Goal: Information Seeking & Learning: Check status

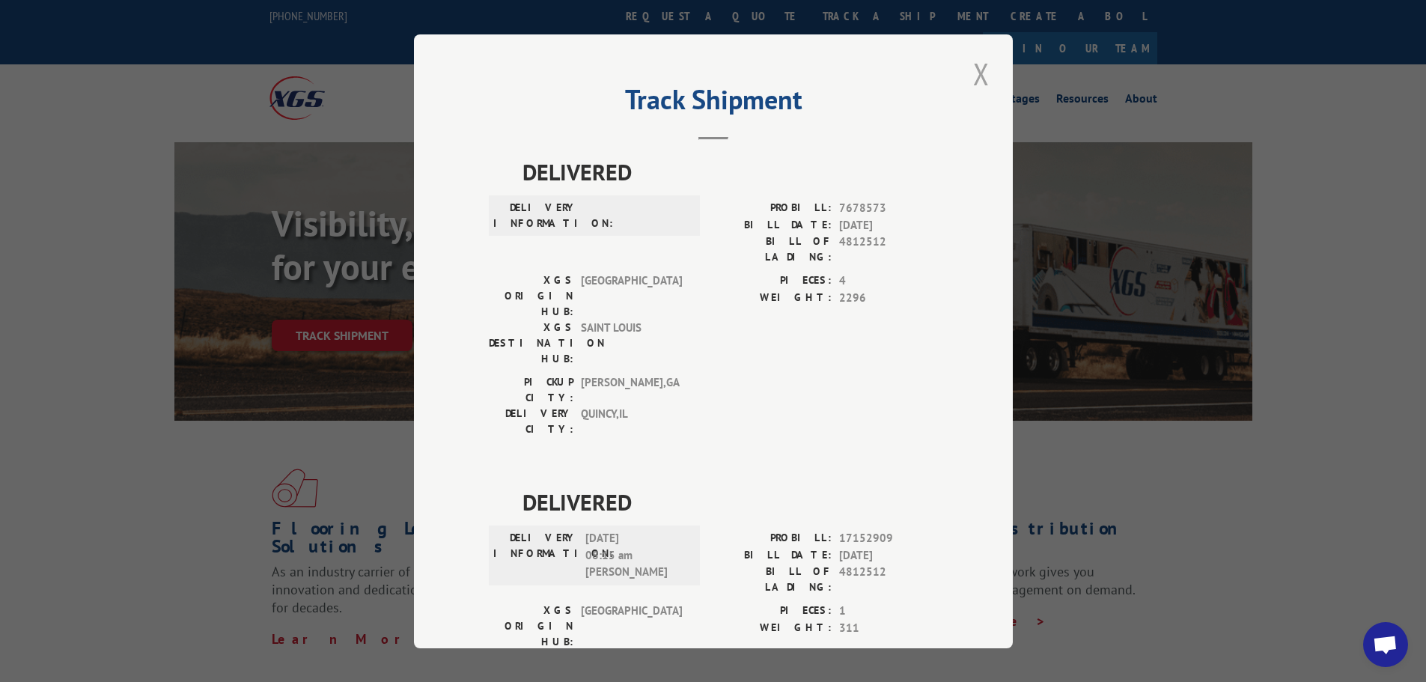
click at [972, 76] on button "Close modal" at bounding box center [980, 73] width 25 height 41
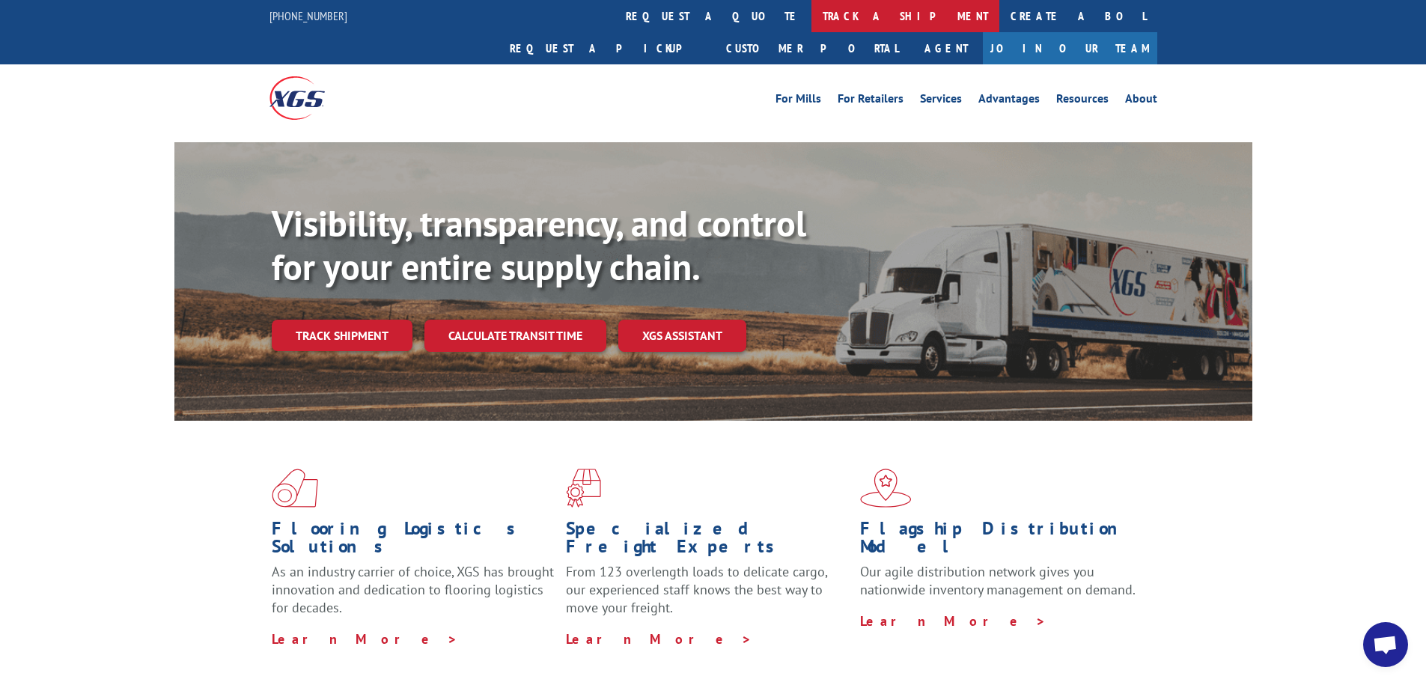
click at [811, 22] on link "track a shipment" at bounding box center [905, 16] width 188 height 32
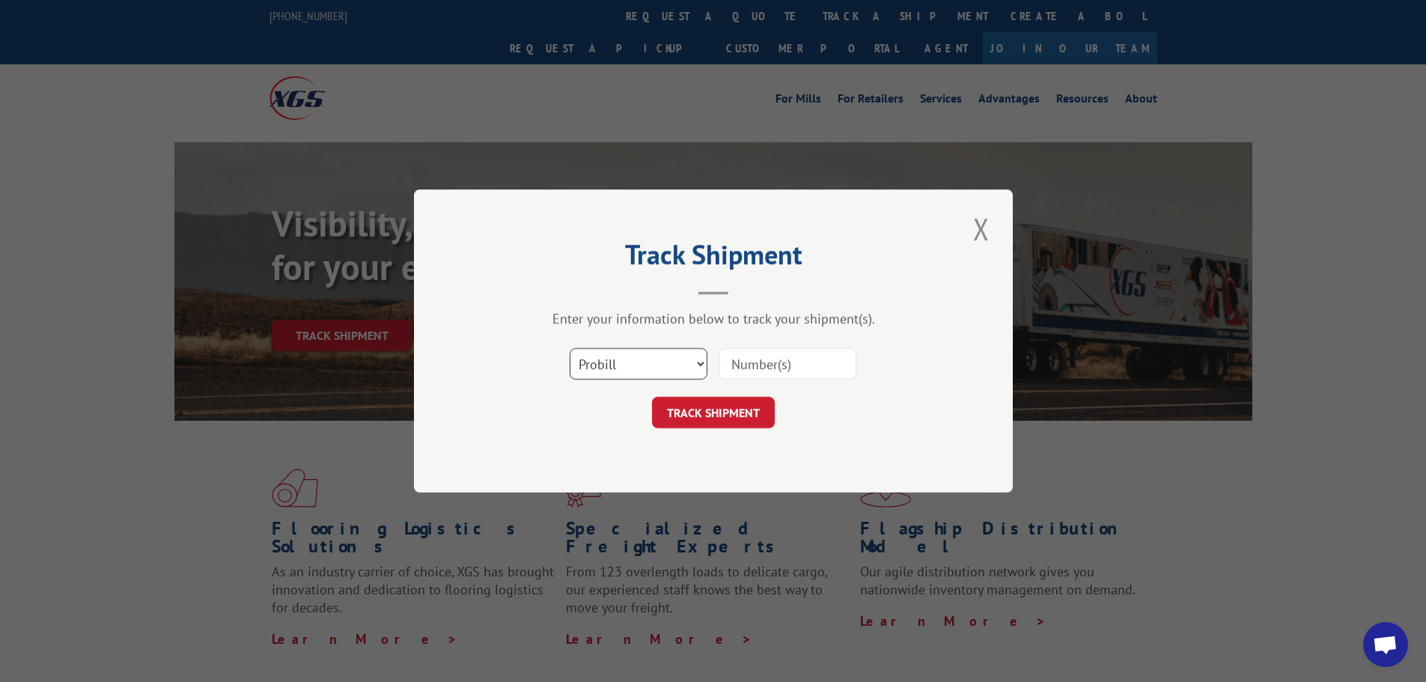
click at [700, 364] on select "Select category... Probill BOL PO" at bounding box center [639, 363] width 138 height 31
select select "bol"
click at [570, 348] on select "Select category... Probill BOL PO" at bounding box center [639, 363] width 138 height 31
click at [752, 364] on input at bounding box center [787, 363] width 138 height 31
paste input "4913971"
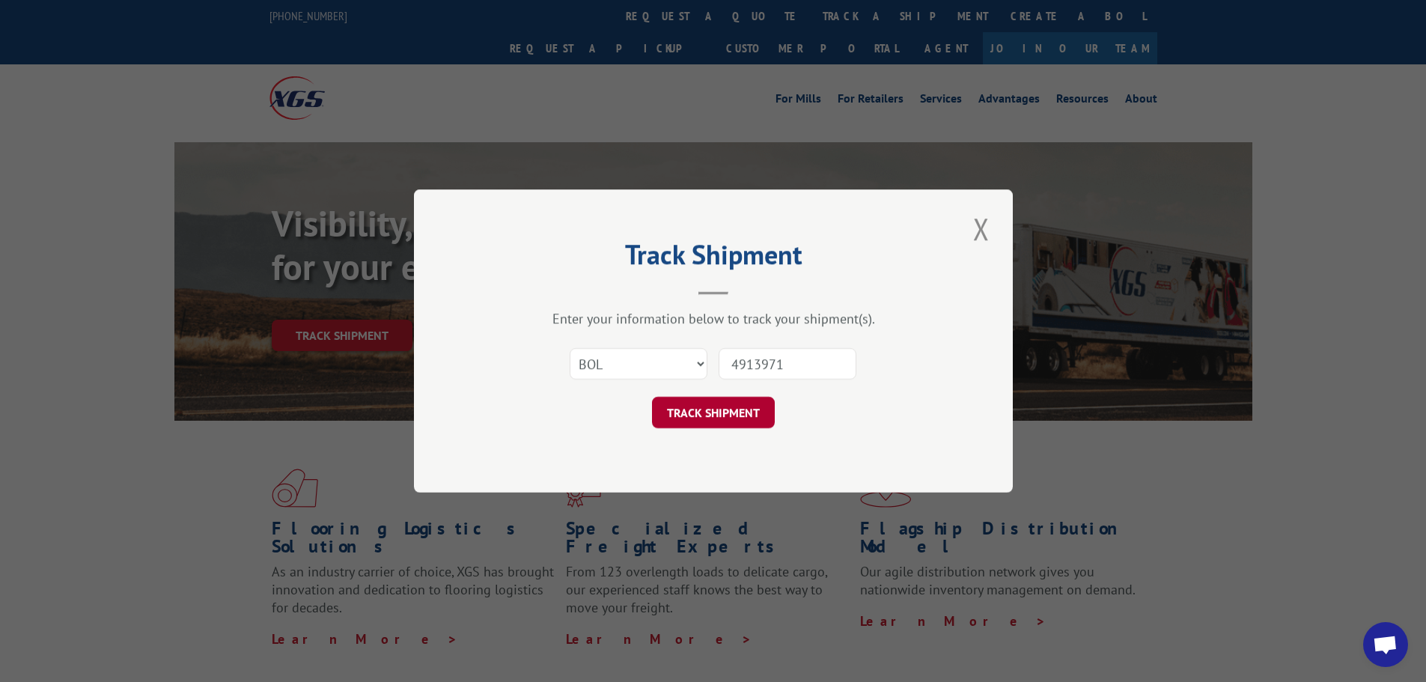
type input "4913971"
click at [698, 420] on button "TRACK SHIPMENT" at bounding box center [713, 412] width 123 height 31
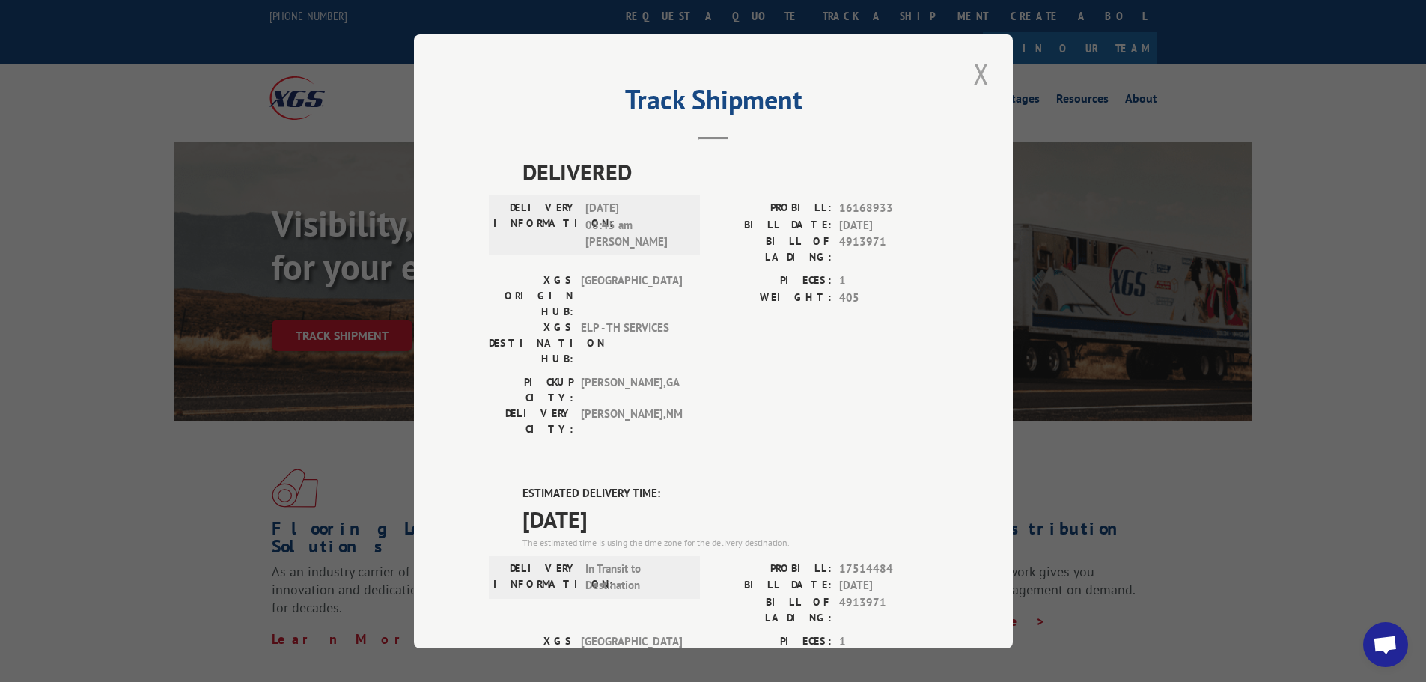
click at [977, 75] on button "Close modal" at bounding box center [980, 73] width 25 height 41
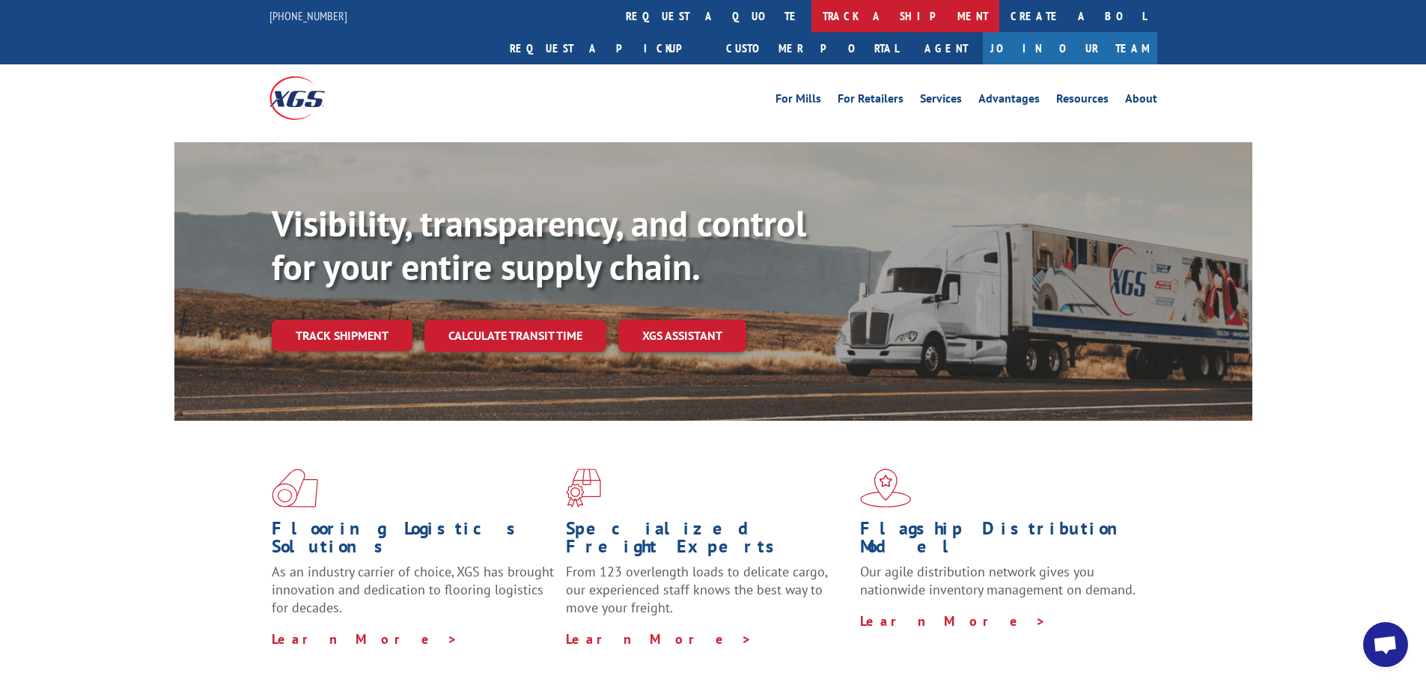
click at [811, 16] on link "track a shipment" at bounding box center [905, 16] width 188 height 32
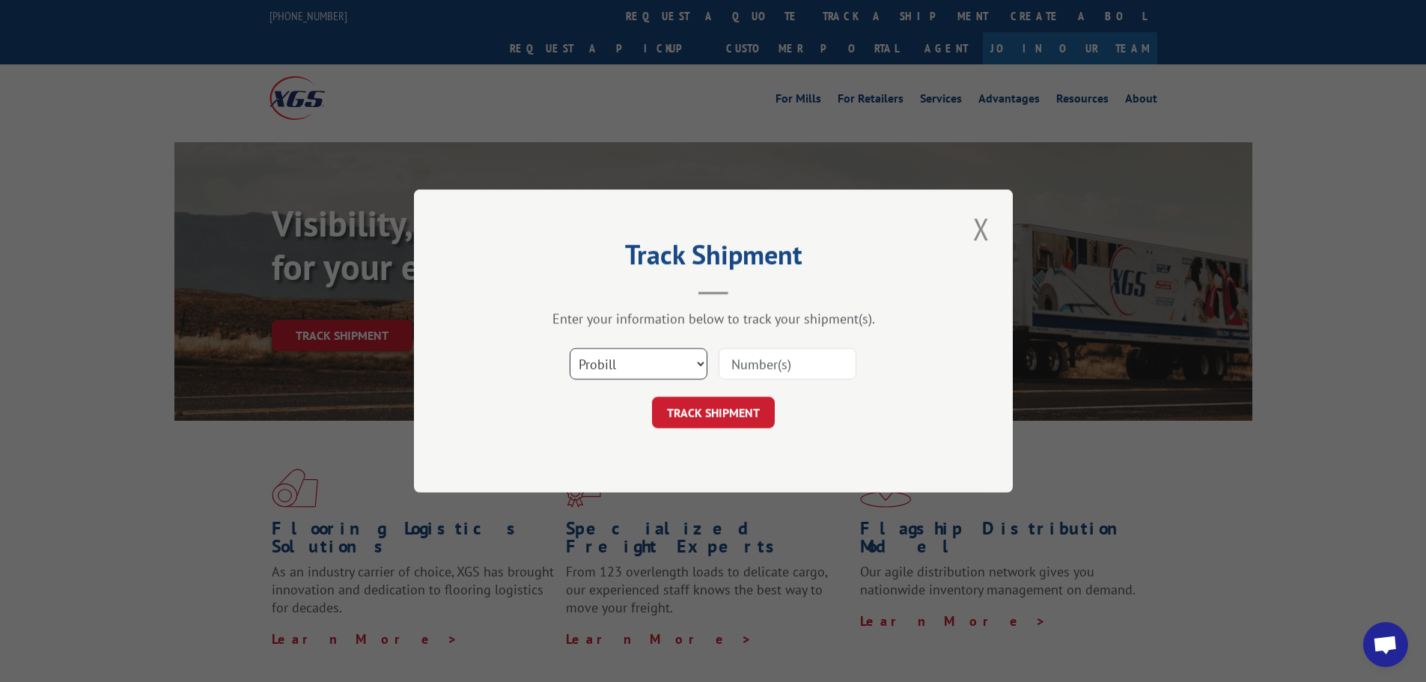
click at [698, 359] on select "Select category... Probill BOL PO" at bounding box center [639, 363] width 138 height 31
select select "bol"
click at [570, 348] on select "Select category... Probill BOL PO" at bounding box center [639, 363] width 138 height 31
click at [749, 362] on input at bounding box center [787, 363] width 138 height 31
paste input "4913971"
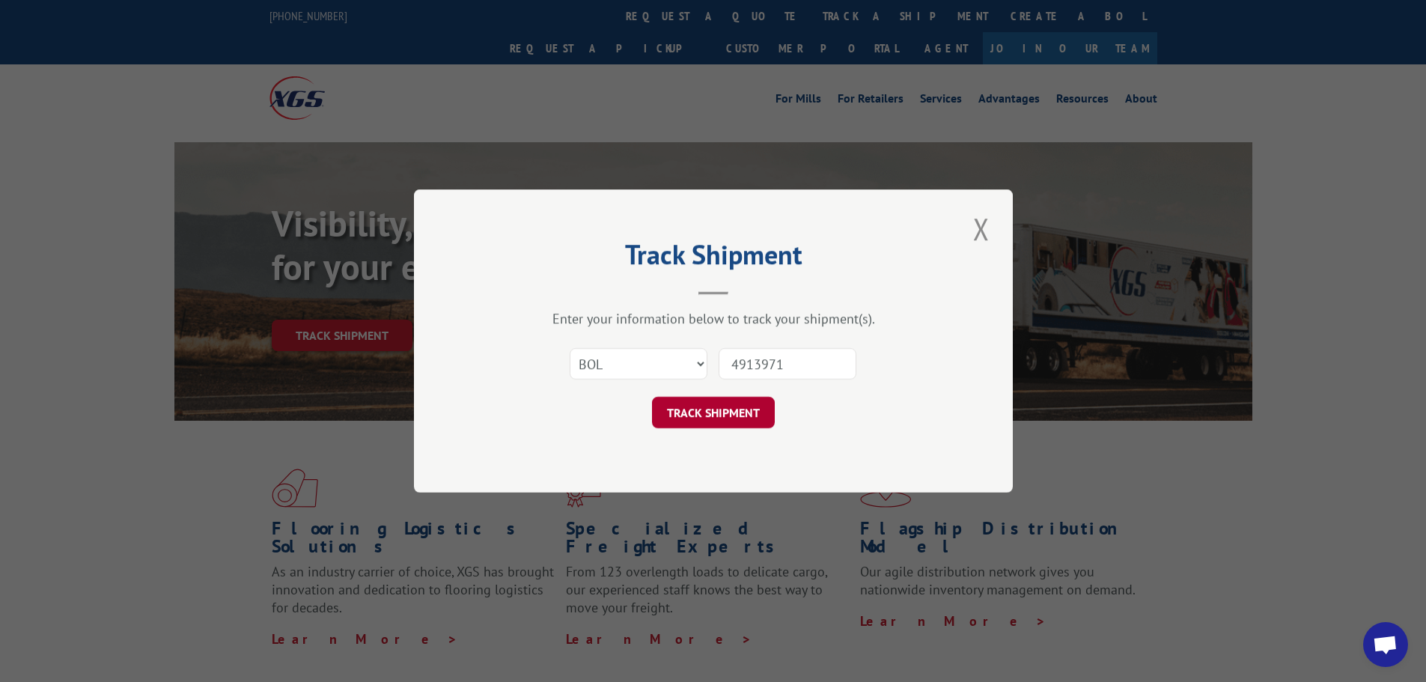
type input "4913971"
click at [693, 424] on button "TRACK SHIPMENT" at bounding box center [713, 412] width 123 height 31
